Goal: Information Seeking & Learning: Find specific fact

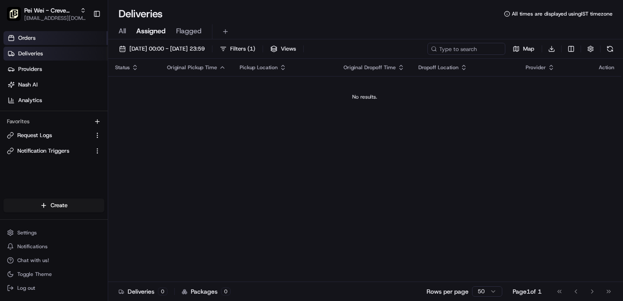
click at [46, 38] on link "Orders" at bounding box center [55, 38] width 104 height 14
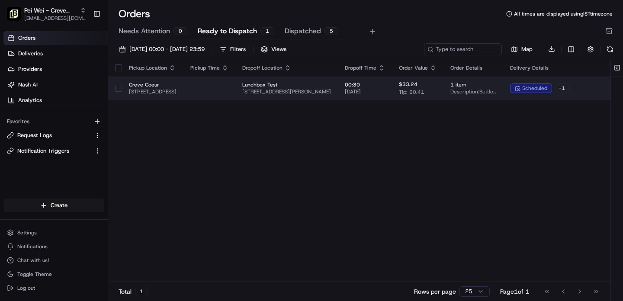
click at [331, 92] on span "[STREET_ADDRESS][PERSON_NAME]" at bounding box center [286, 91] width 89 height 7
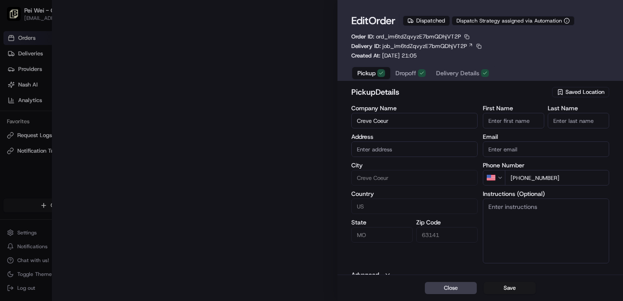
type input "[STREET_ADDRESS]"
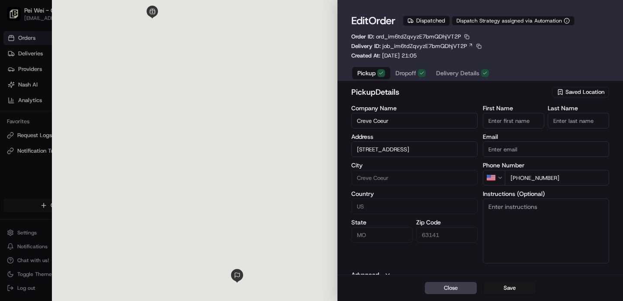
type input "+1"
click at [26, 202] on div at bounding box center [311, 150] width 623 height 301
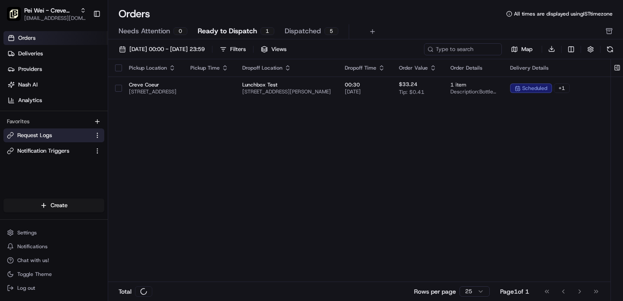
click at [47, 137] on span "Request Logs" at bounding box center [34, 136] width 35 height 8
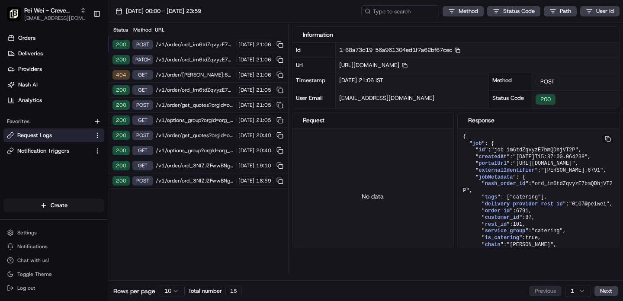
click at [176, 62] on span "/v1/order/ord_im6tdZqvyzE7bmQDhjVT2P?orgId=org_SLSZLX" at bounding box center [195, 59] width 78 height 7
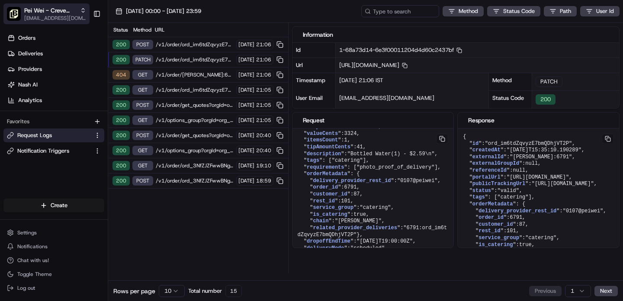
click at [62, 18] on span "[EMAIL_ADDRESS][DOMAIN_NAME]" at bounding box center [55, 18] width 62 height 7
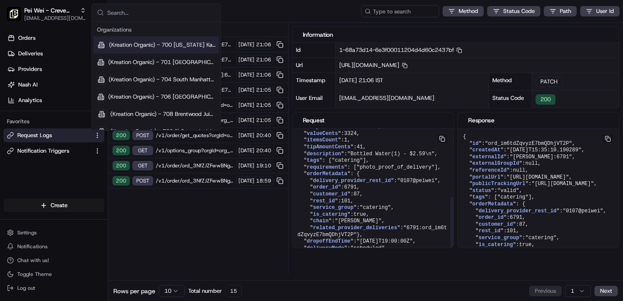
click at [352, 184] on span "6791" at bounding box center [350, 187] width 13 height 6
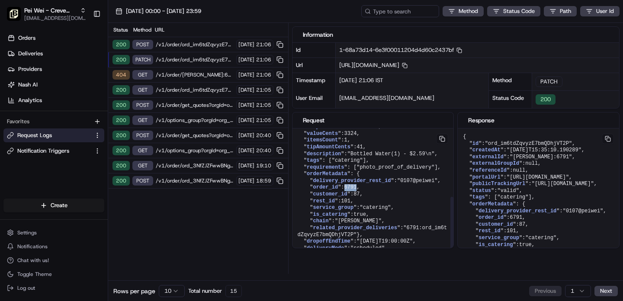
copy span "6791"
drag, startPoint x: 427, startPoint y: 216, endPoint x: 355, endPoint y: 222, distance: 71.6
click at [355, 225] on span ""6791:ord_im6tdZqvyzE7bmQDhjVT2P"" at bounding box center [373, 231] width 150 height 13
click at [356, 225] on span ""6791:ord_im6tdZqvyzE7bmQDhjVT2P"" at bounding box center [373, 231] width 150 height 13
copy span "ord_im6tdZqvyzE7bmQDhjVT2P"
